Goal: Task Accomplishment & Management: Manage account settings

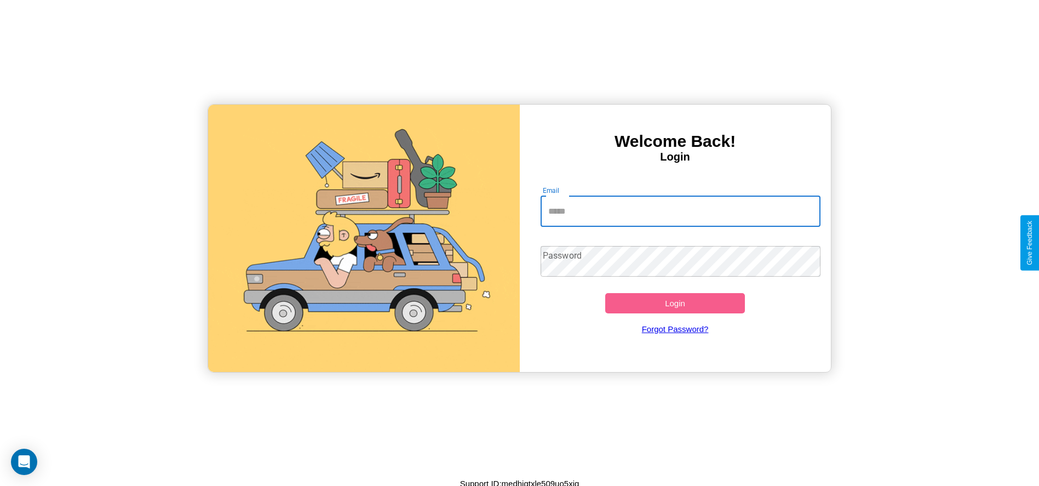
click at [680, 211] on input "Email" at bounding box center [680, 211] width 280 height 31
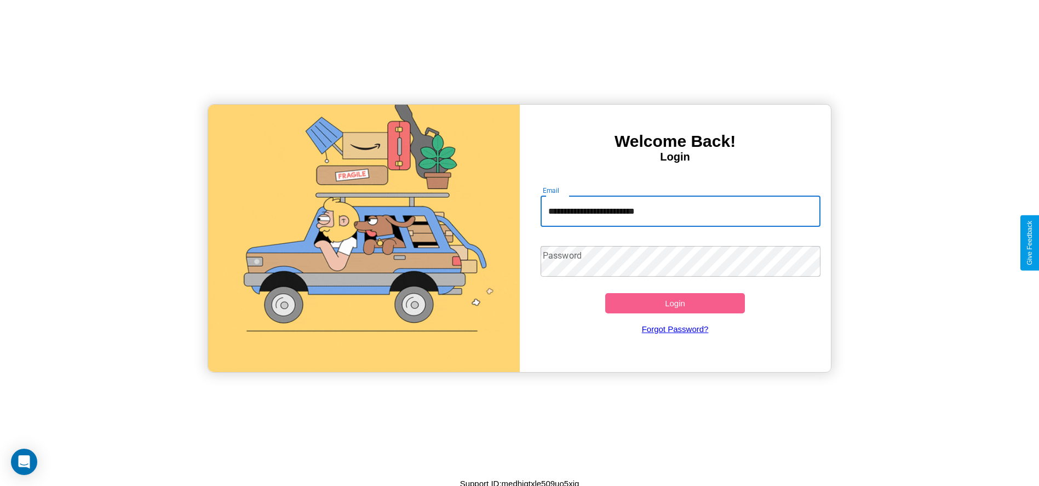
type input "**********"
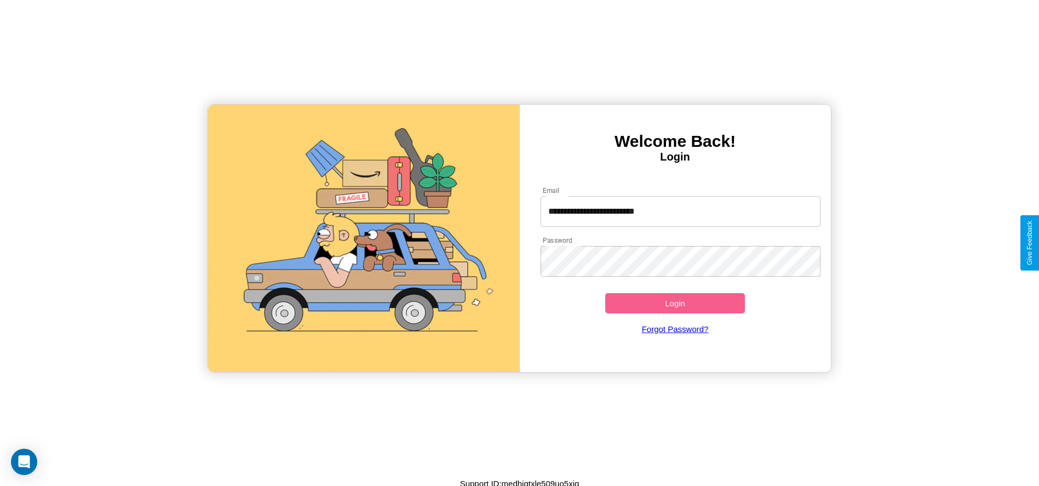
click at [675, 303] on button "Login" at bounding box center [675, 303] width 140 height 20
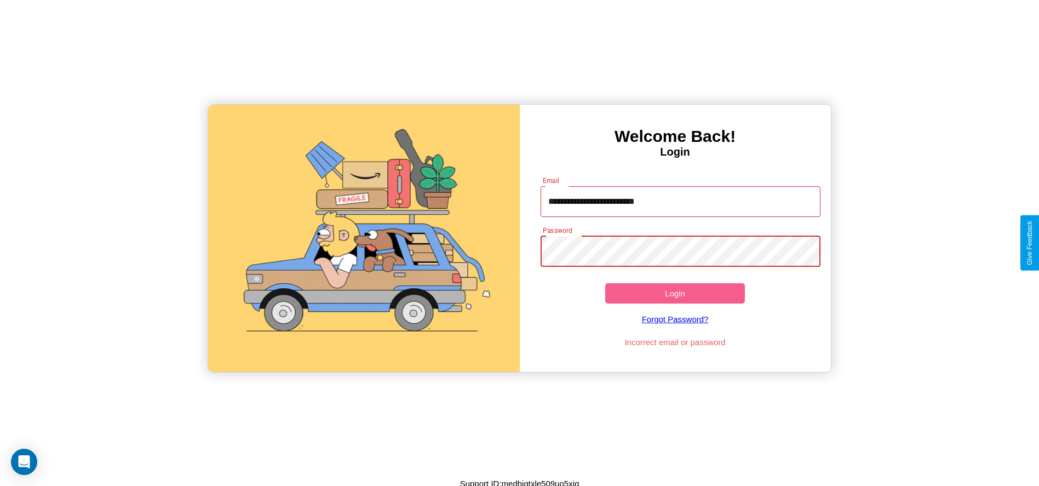
click at [675, 293] on button "Login" at bounding box center [675, 293] width 140 height 20
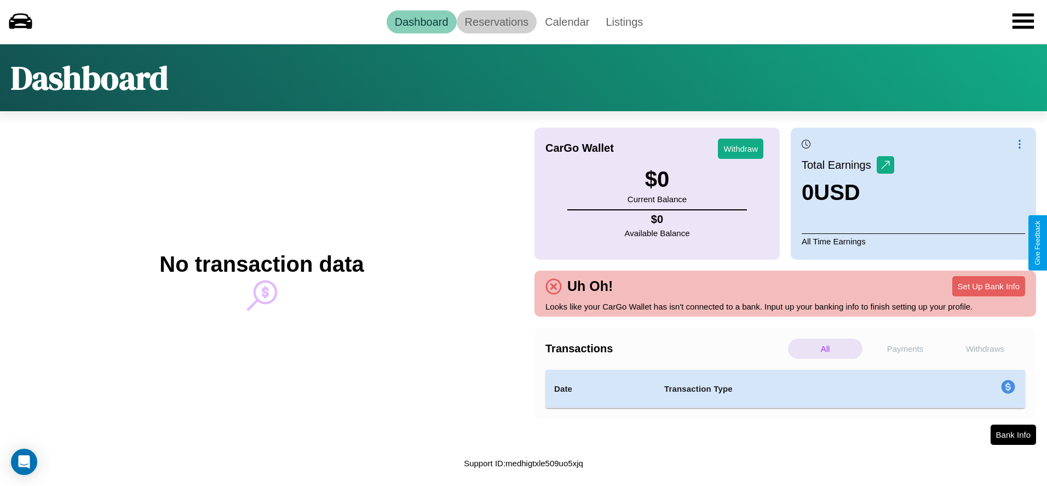
click at [496, 21] on link "Reservations" at bounding box center [497, 21] width 80 height 23
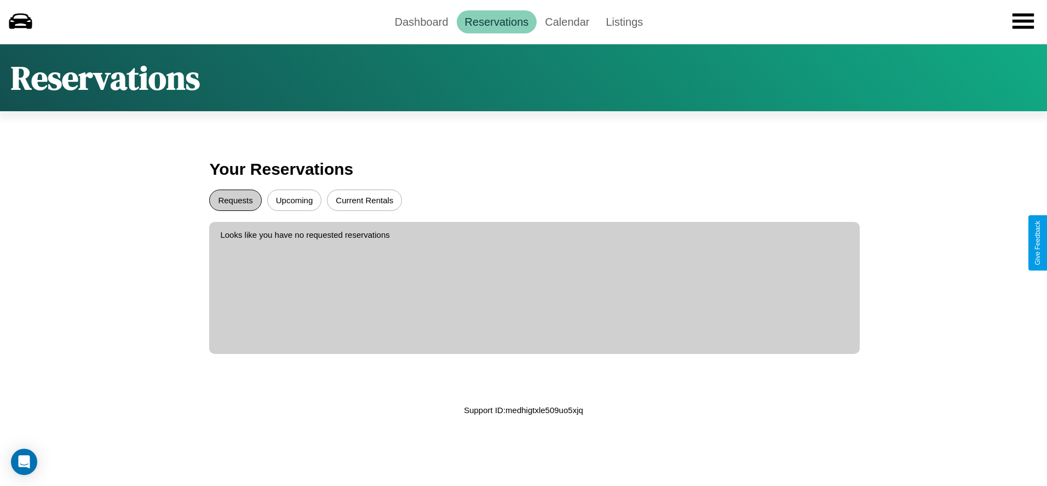
click at [235, 200] on button "Requests" at bounding box center [235, 199] width 52 height 21
click at [364, 200] on button "Current Rentals" at bounding box center [364, 199] width 75 height 21
